Goal: Task Accomplishment & Management: Manage account settings

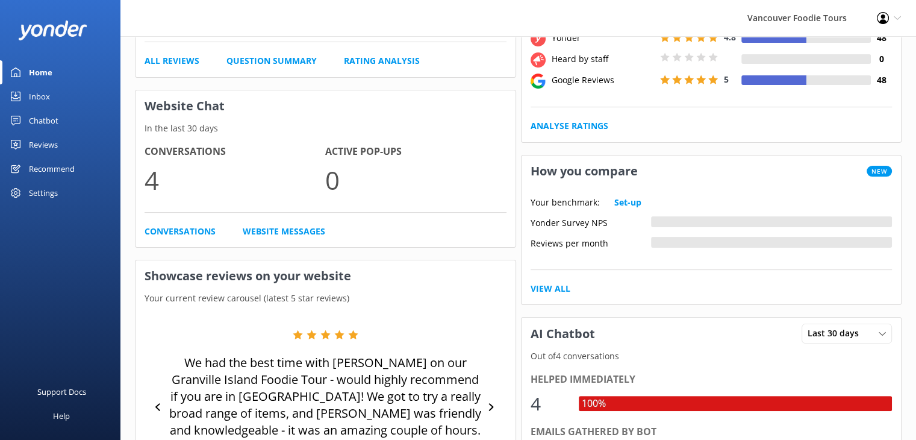
scroll to position [94, 0]
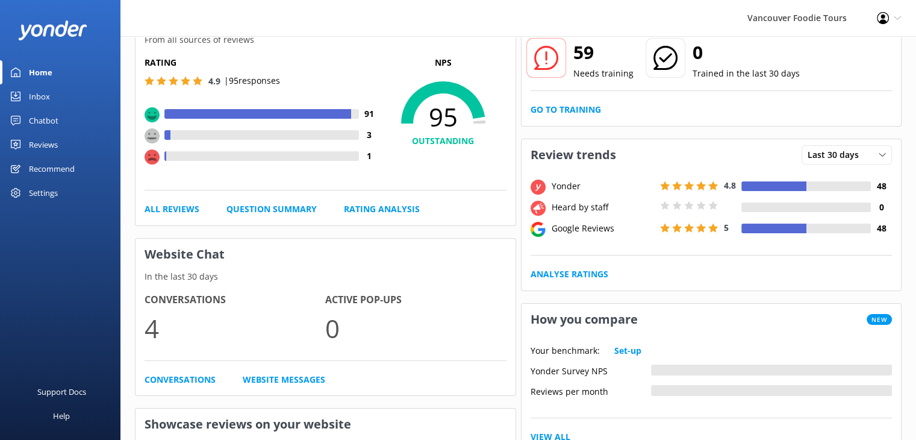
click at [77, 189] on div "Settings" at bounding box center [60, 193] width 120 height 24
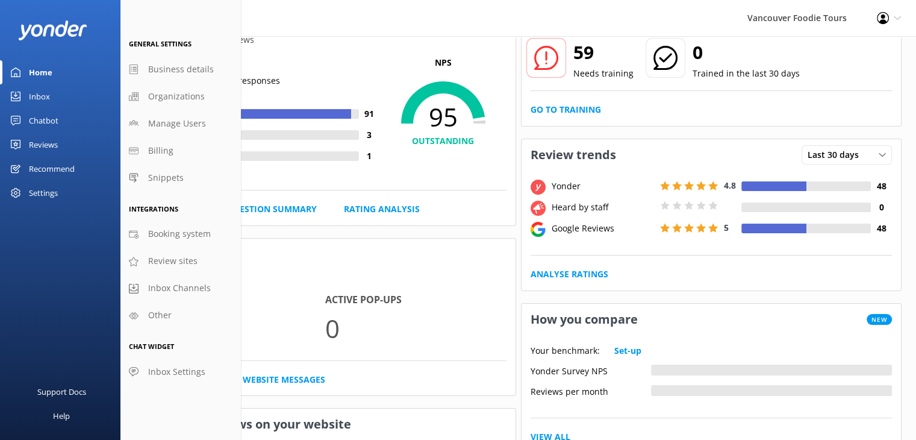
click at [894, 17] on icon at bounding box center [897, 17] width 7 height 7
click at [852, 56] on link "Profile Settings" at bounding box center [856, 52] width 120 height 30
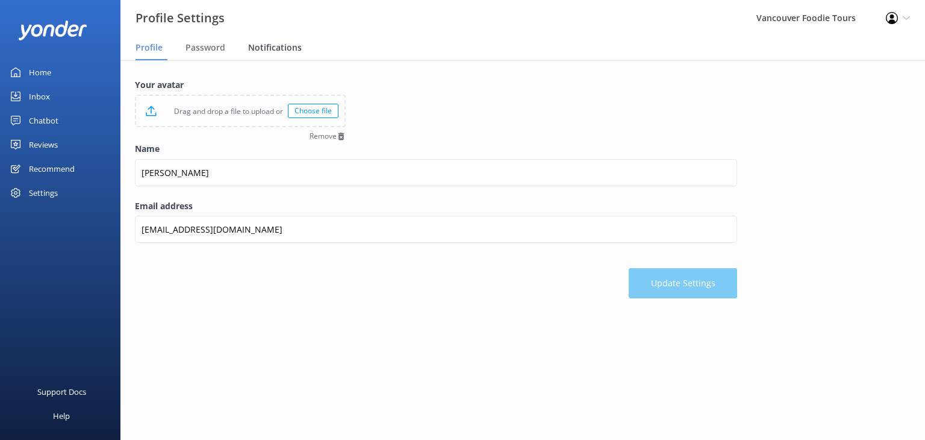
click at [259, 46] on span "Notifications" at bounding box center [275, 48] width 54 height 12
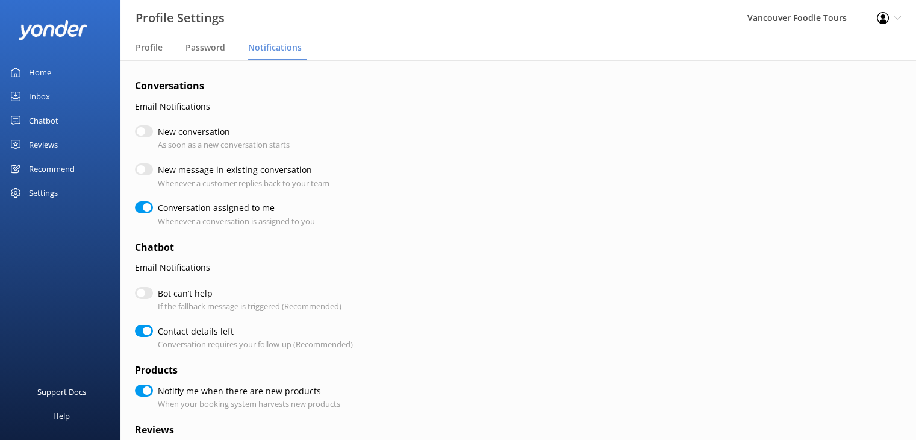
checkbox input "true"
click at [147, 134] on input "New conversation" at bounding box center [144, 131] width 18 height 12
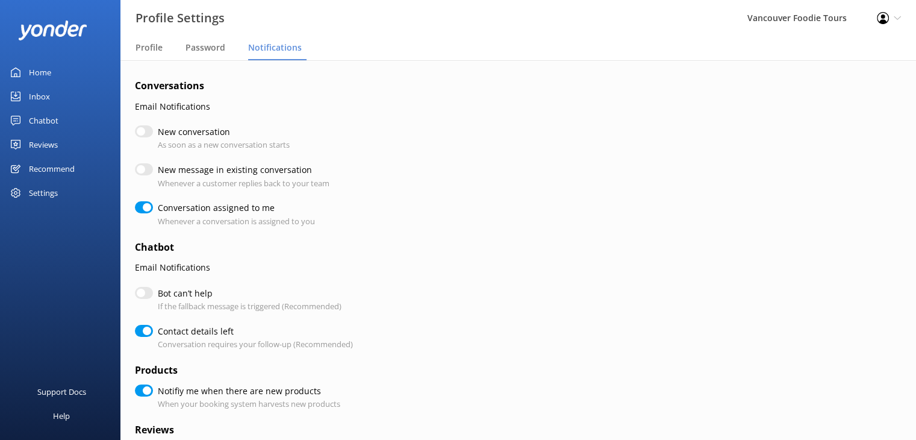
checkbox input "true"
click at [147, 169] on input "New message in existing conversation" at bounding box center [144, 169] width 18 height 12
checkbox input "true"
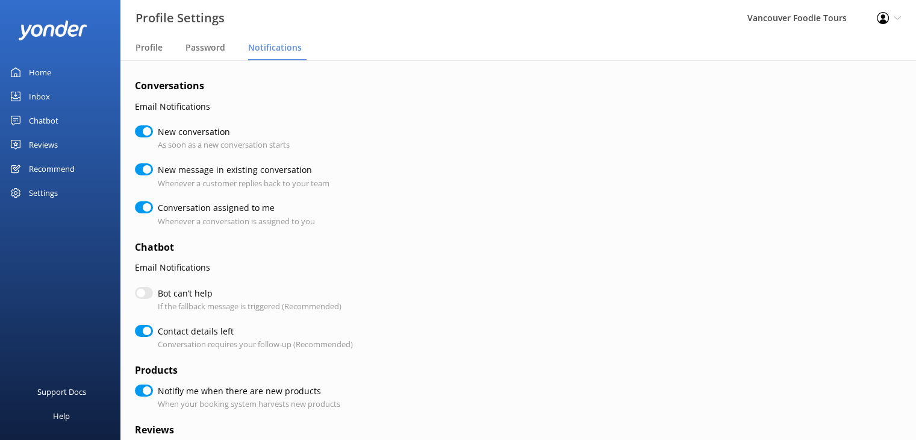
checkbox input "true"
click at [149, 298] on input "Bot can’t help" at bounding box center [144, 293] width 18 height 12
checkbox input "true"
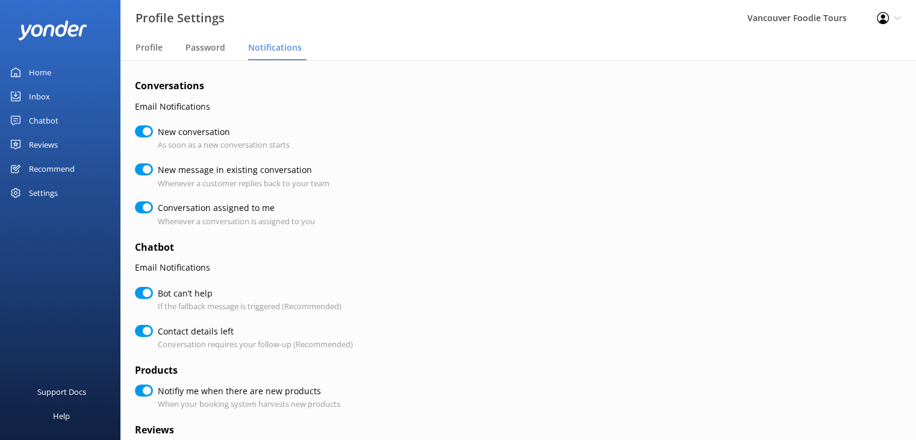
checkbox input "true"
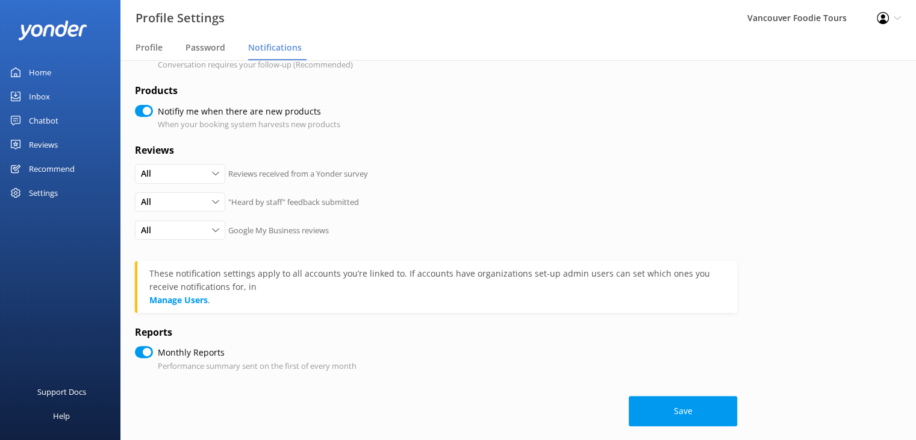
scroll to position [291, 0]
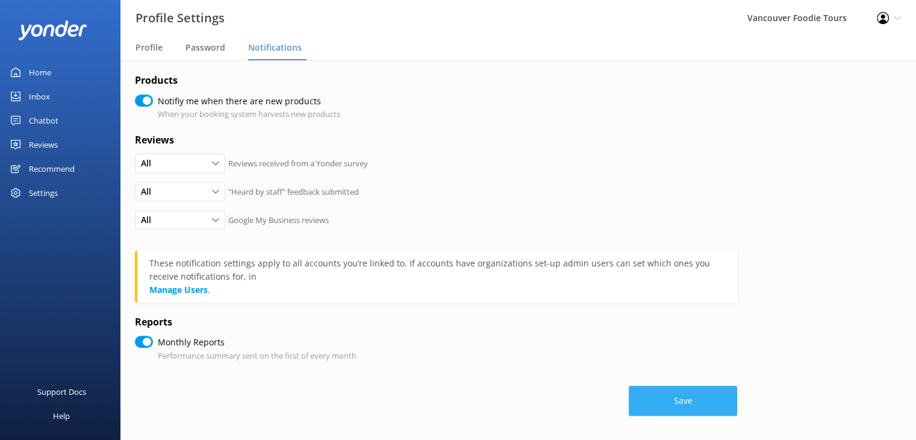
click at [666, 392] on button "Save" at bounding box center [683, 400] width 108 height 30
checkbox input "true"
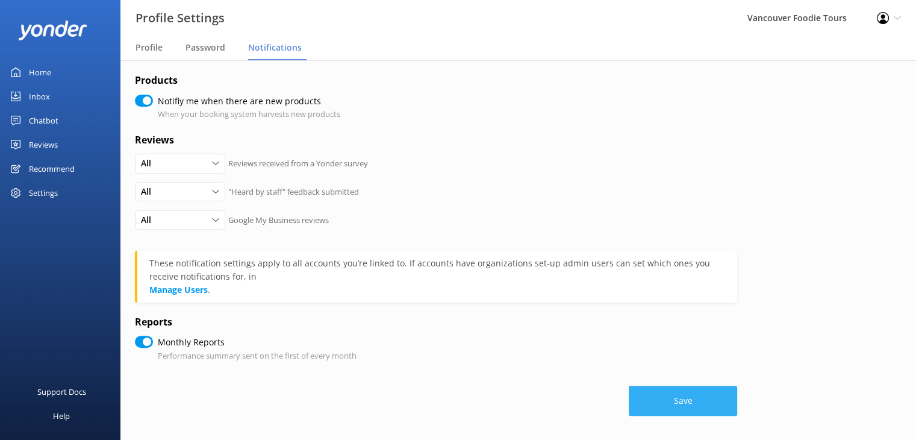
click at [702, 398] on button "Save" at bounding box center [683, 400] width 108 height 30
checkbox input "true"
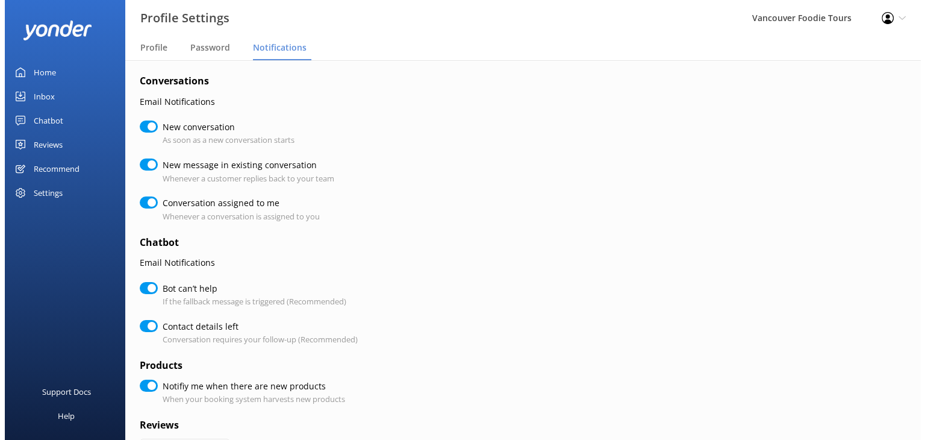
scroll to position [0, 0]
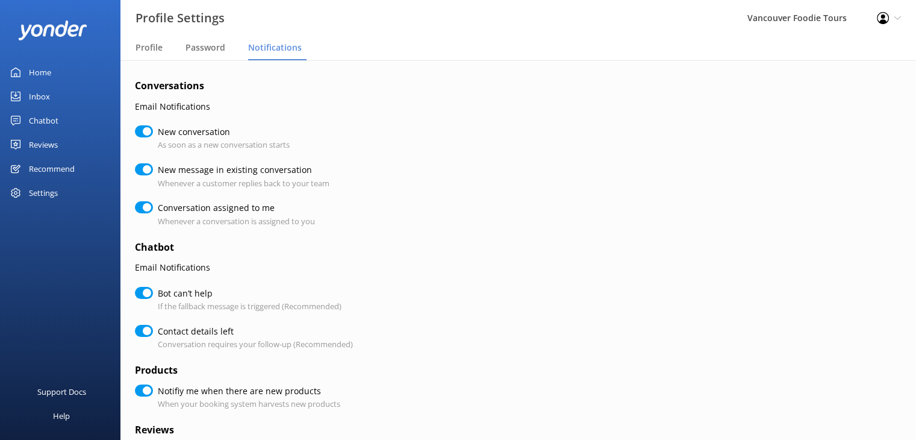
checkbox input "true"
click at [58, 89] on link "Inbox" at bounding box center [60, 96] width 120 height 24
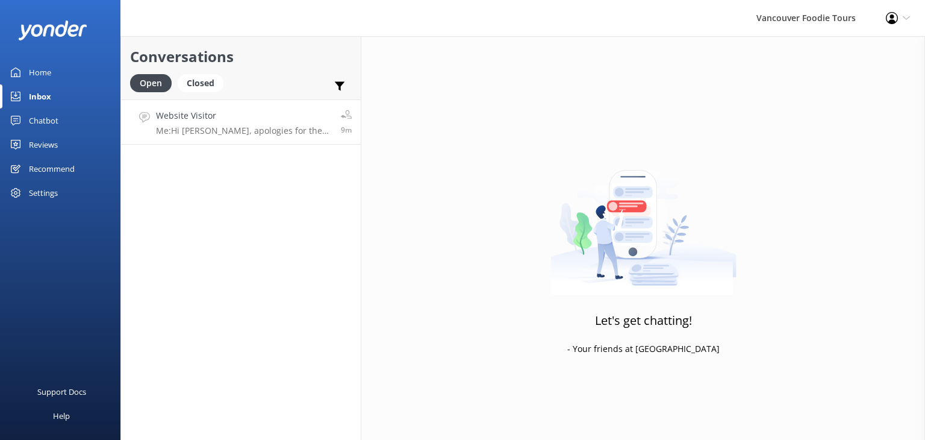
click at [174, 121] on h4 "Website Visitor" at bounding box center [244, 115] width 176 height 13
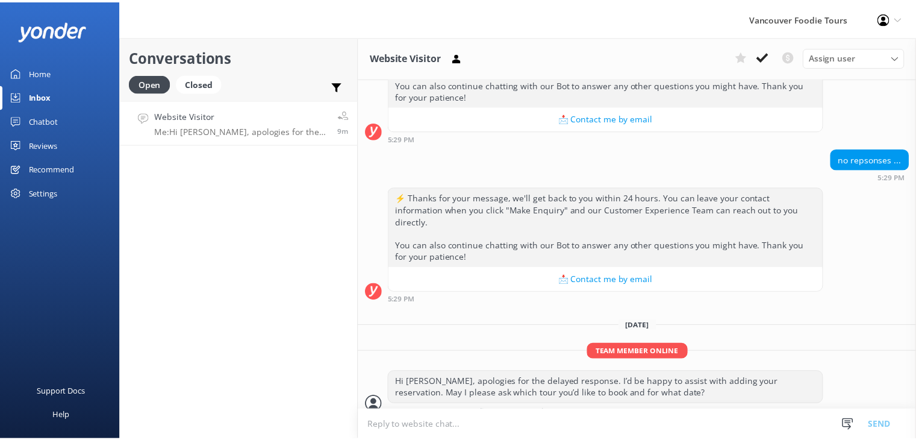
scroll to position [620, 0]
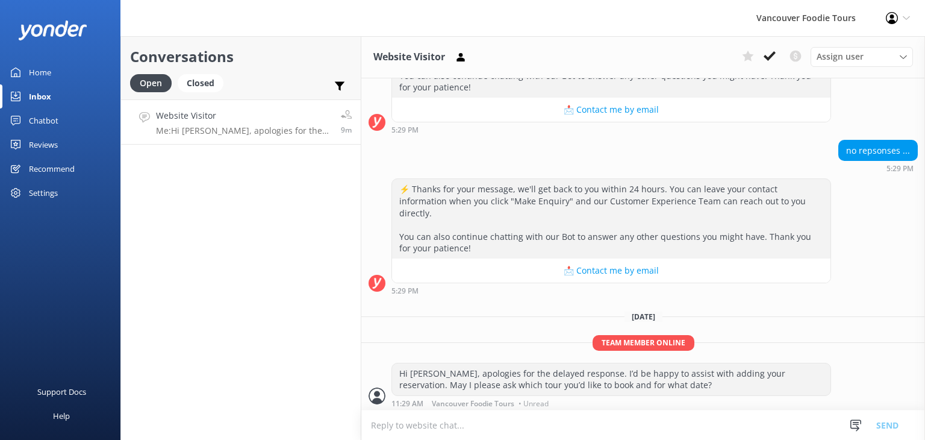
click at [55, 145] on div "Reviews" at bounding box center [43, 144] width 29 height 24
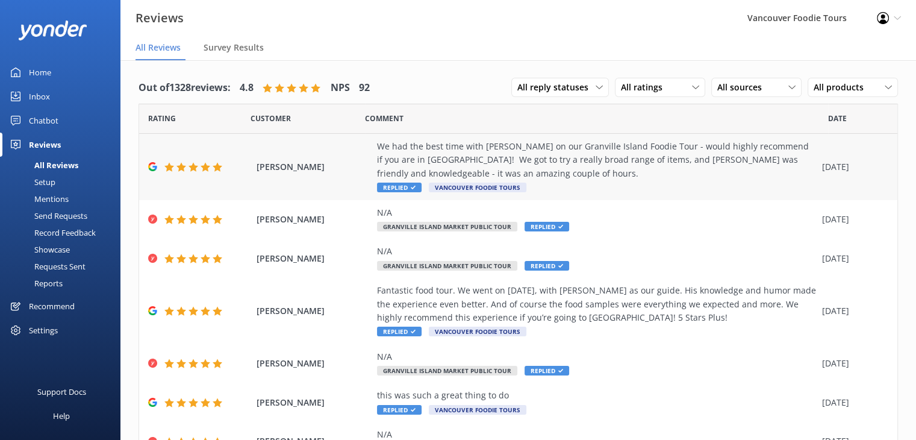
click at [681, 167] on div "We had the best time with [PERSON_NAME] on our Granville Island Foodie Tour - w…" at bounding box center [596, 160] width 439 height 40
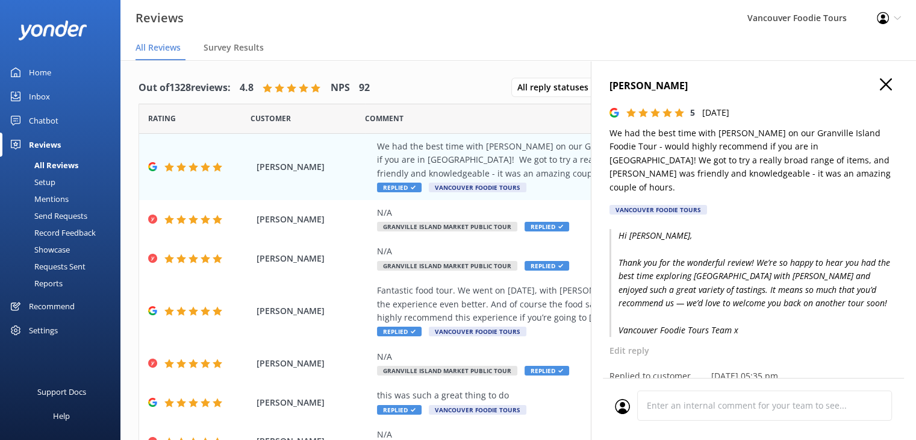
click at [884, 19] on icon at bounding box center [883, 18] width 12 height 12
click at [821, 21] on div "Vancouver Foodie Tours" at bounding box center [796, 18] width 129 height 36
